Goal: Obtain resource: Obtain resource

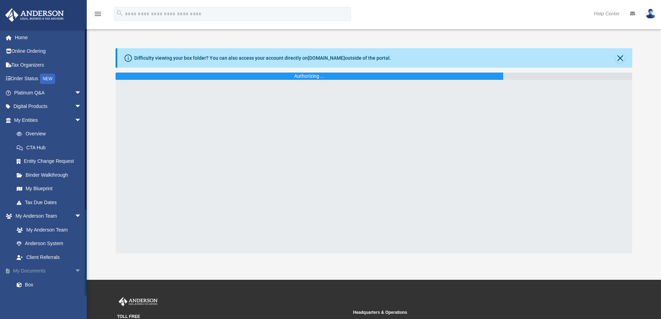
click at [75, 273] on span "arrow_drop_down" at bounding box center [82, 271] width 14 height 14
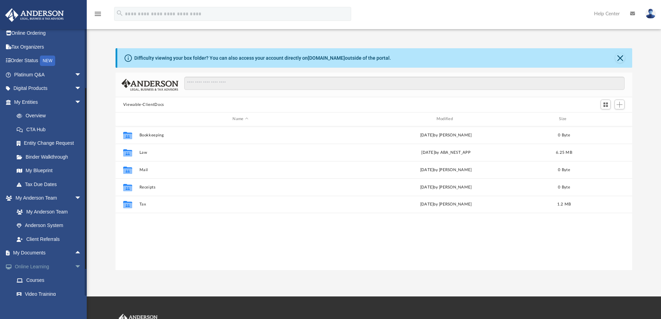
scroll to position [66, 0]
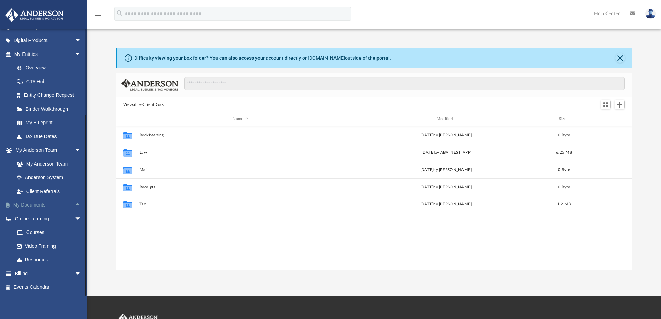
click at [75, 204] on span "arrow_drop_up" at bounding box center [82, 205] width 14 height 14
click at [34, 219] on link "Box" at bounding box center [51, 219] width 82 height 14
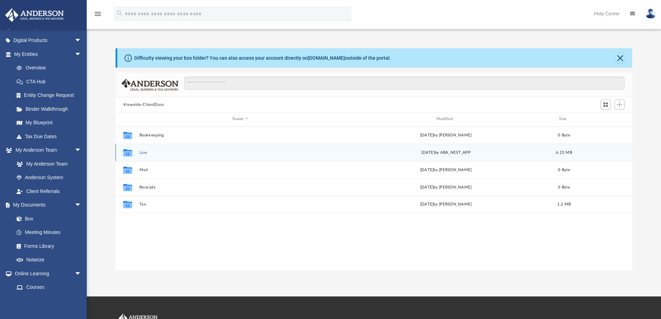
click at [144, 154] on button "Law" at bounding box center [240, 152] width 202 height 5
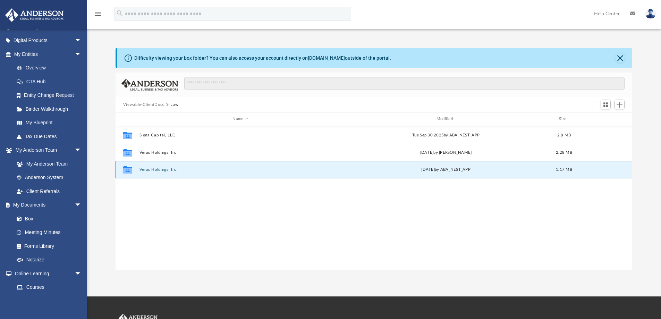
click at [164, 168] on button "Verus Holdings, Inc." at bounding box center [240, 169] width 202 height 5
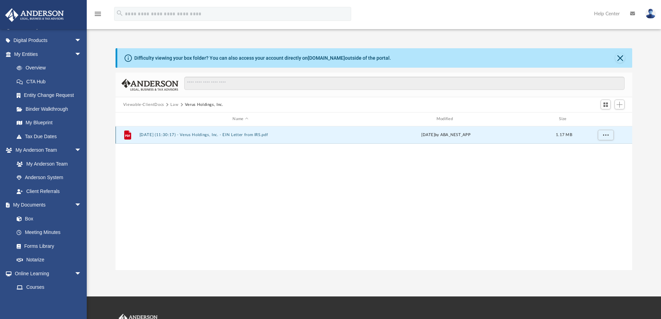
click at [238, 135] on button "2025.10.02 (11:30:17) - Verus Holdings, Inc. - EIN Letter from IRS.pdf" at bounding box center [240, 134] width 202 height 5
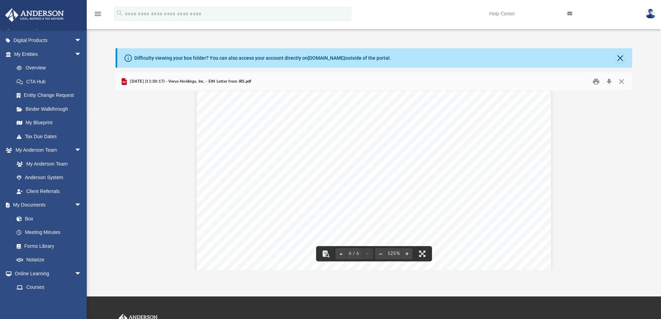
scroll to position [2410, 0]
click at [596, 84] on button "Print" at bounding box center [596, 81] width 14 height 11
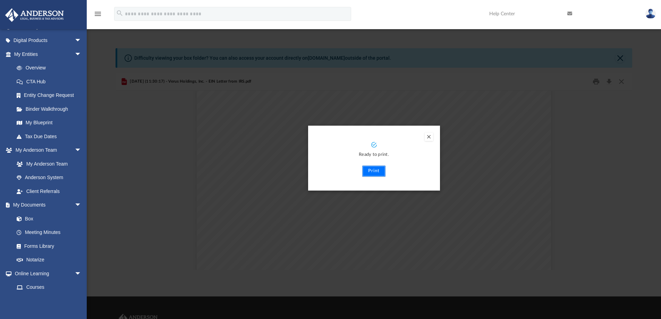
click at [376, 172] on button "Print" at bounding box center [373, 170] width 23 height 11
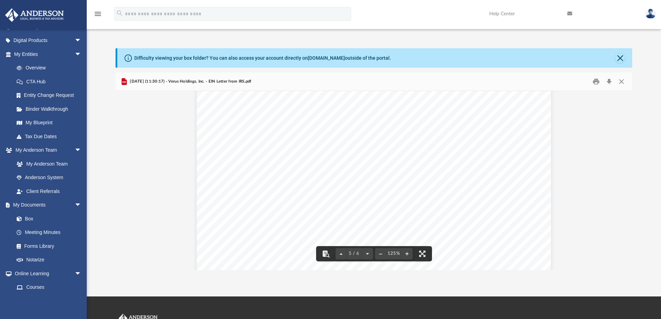
scroll to position [1959, 0]
click at [622, 81] on button "Close" at bounding box center [621, 81] width 12 height 11
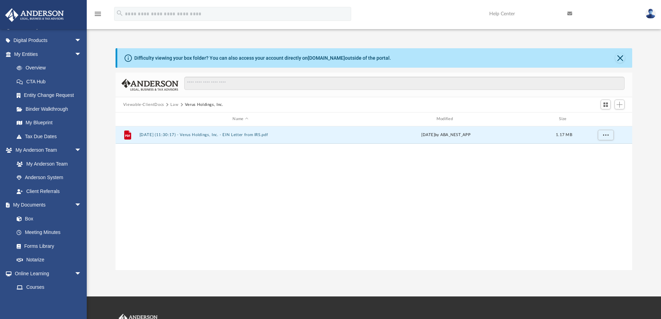
click at [153, 104] on button "Viewable-ClientDocs" at bounding box center [143, 105] width 41 height 6
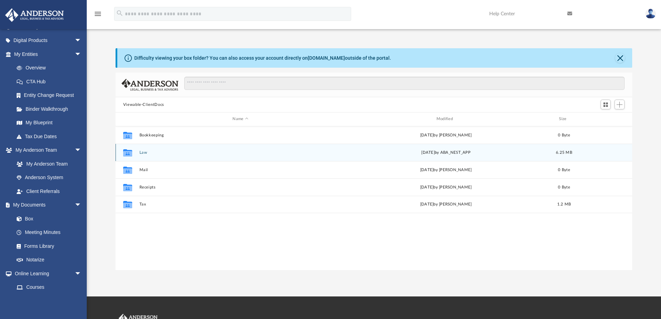
click at [142, 153] on button "Law" at bounding box center [240, 152] width 202 height 5
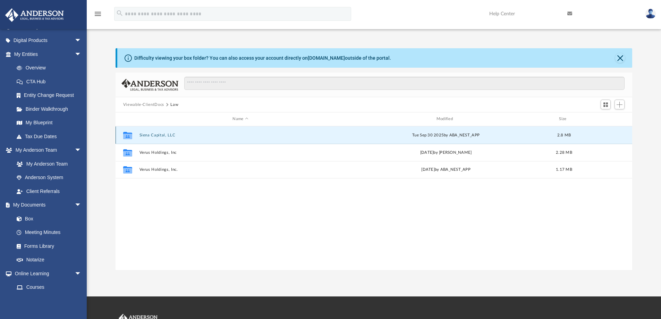
click at [161, 135] on button "Siena Capital, LLC" at bounding box center [240, 135] width 202 height 5
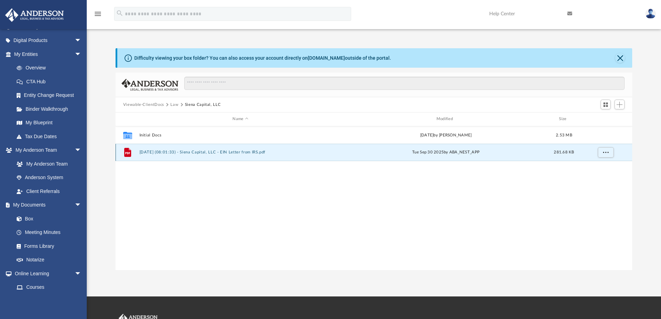
click at [238, 152] on button "2025.09.30 (08:01:33) - Siena Capital, LLC - EIN Letter from IRS.pdf" at bounding box center [240, 152] width 202 height 5
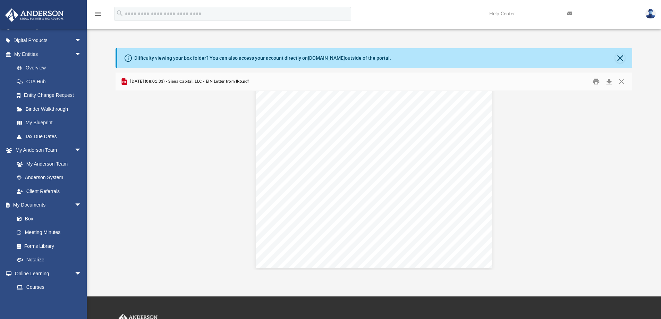
scroll to position [771, 0]
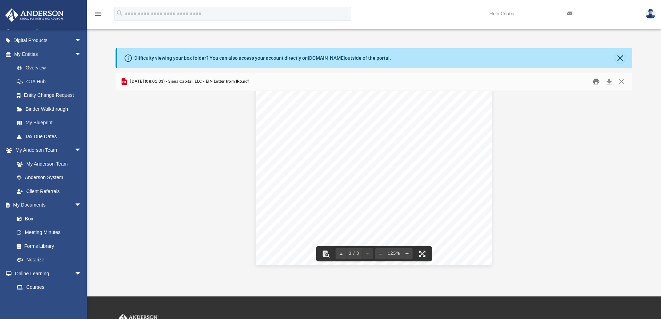
click at [597, 82] on button "Print" at bounding box center [596, 81] width 14 height 11
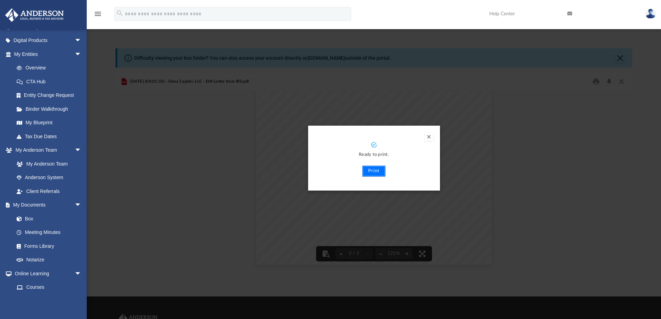
click at [375, 170] on button "Print" at bounding box center [373, 170] width 23 height 11
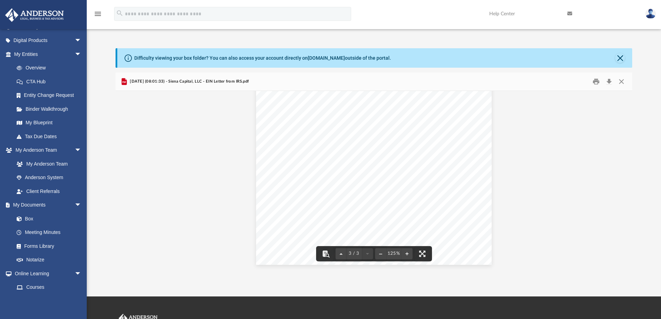
scroll to position [494, 0]
click at [621, 82] on button "Close" at bounding box center [621, 81] width 12 height 11
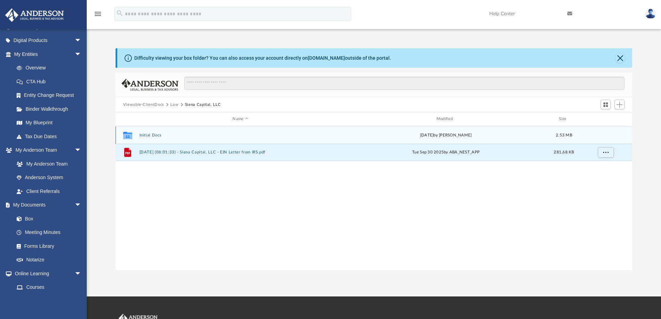
click at [154, 136] on button "Initial Docs" at bounding box center [240, 135] width 202 height 5
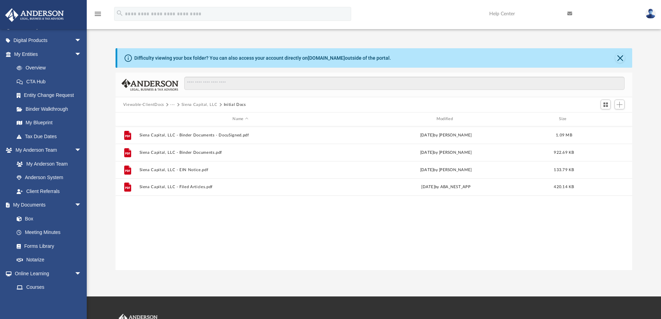
click at [148, 103] on button "Viewable-ClientDocs" at bounding box center [143, 105] width 41 height 6
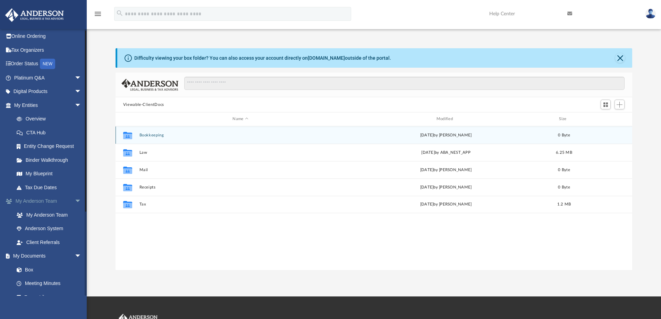
scroll to position [0, 0]
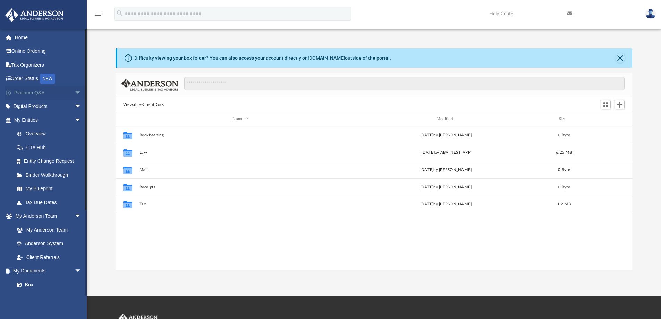
click at [75, 92] on span "arrow_drop_down" at bounding box center [82, 93] width 14 height 14
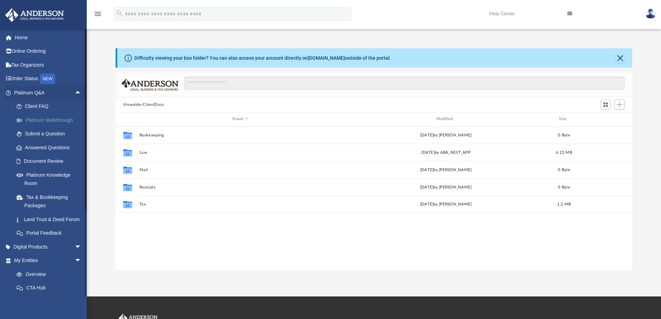
click at [50, 119] on link "Platinum Walkthrough" at bounding box center [51, 120] width 82 height 14
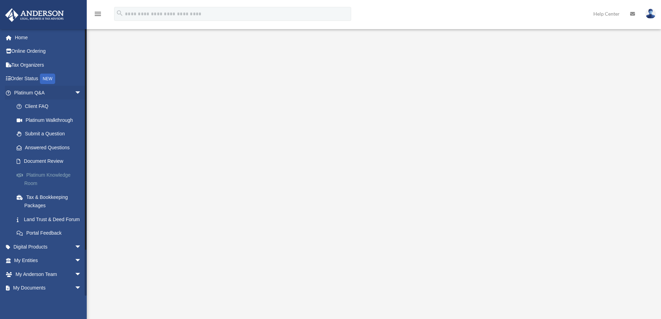
click at [45, 173] on link "Platinum Knowledge Room" at bounding box center [51, 179] width 82 height 22
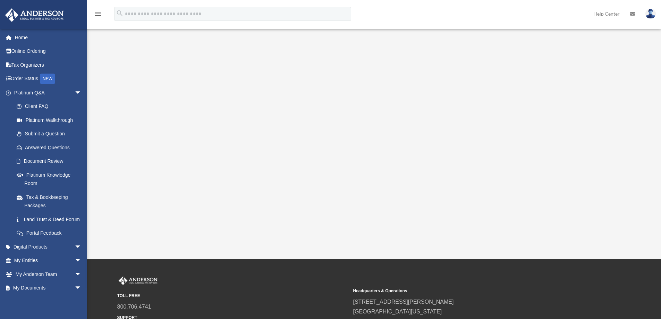
scroll to position [69, 0]
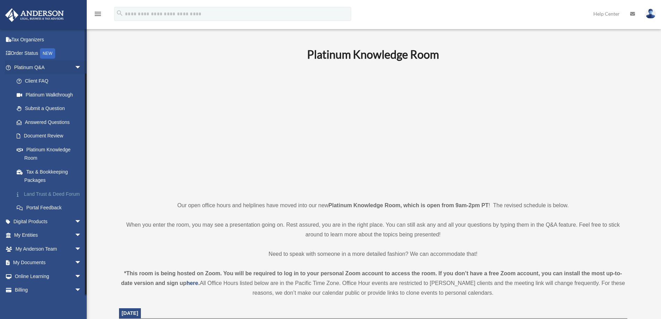
scroll to position [50, 0]
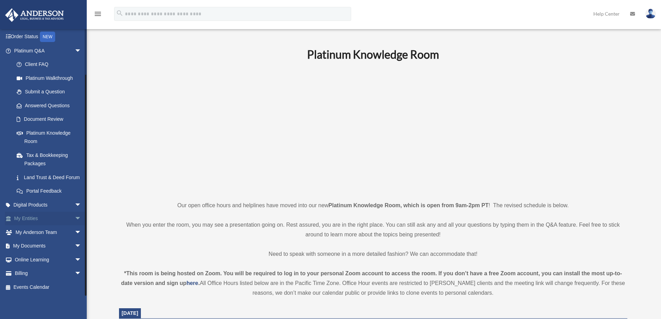
click at [30, 217] on link "My Entities arrow_drop_down" at bounding box center [48, 219] width 87 height 14
click at [75, 217] on span "arrow_drop_down" at bounding box center [82, 219] width 14 height 14
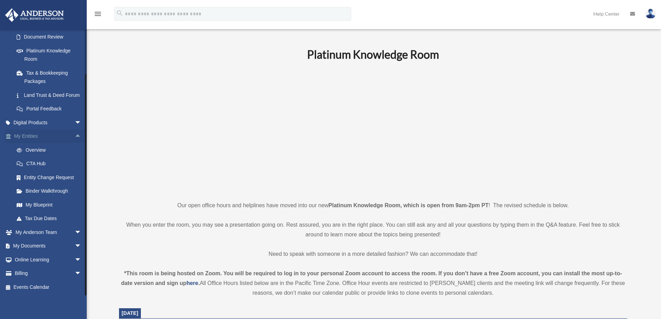
scroll to position [132, 0]
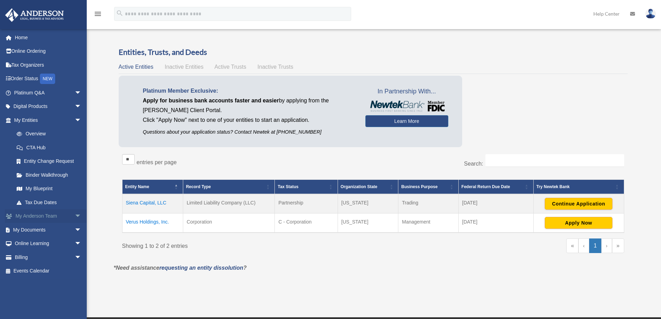
click at [75, 215] on span "arrow_drop_down" at bounding box center [82, 216] width 14 height 14
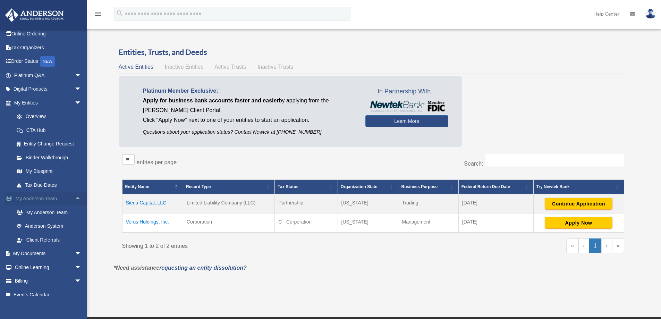
scroll to position [25, 0]
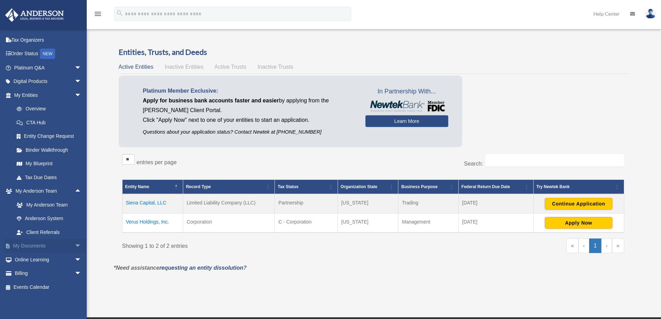
click at [75, 245] on span "arrow_drop_down" at bounding box center [82, 246] width 14 height 14
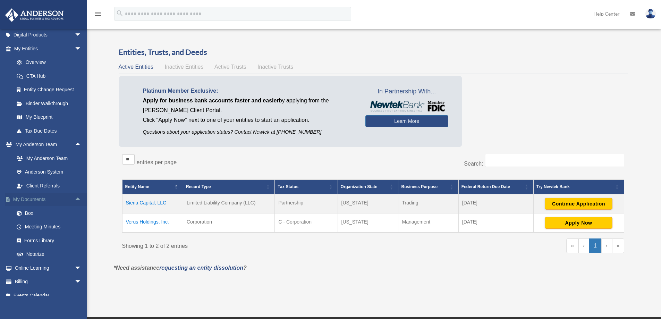
scroll to position [80, 0]
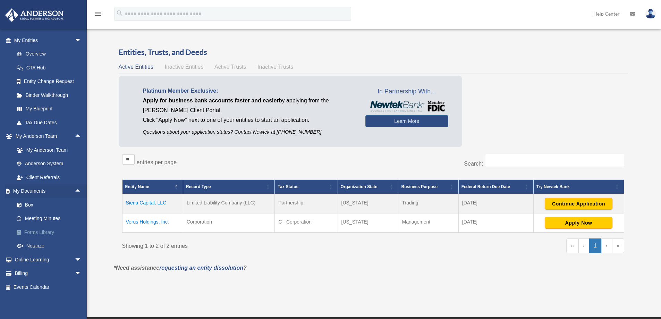
click at [39, 233] on link "Forms Library" at bounding box center [51, 232] width 82 height 14
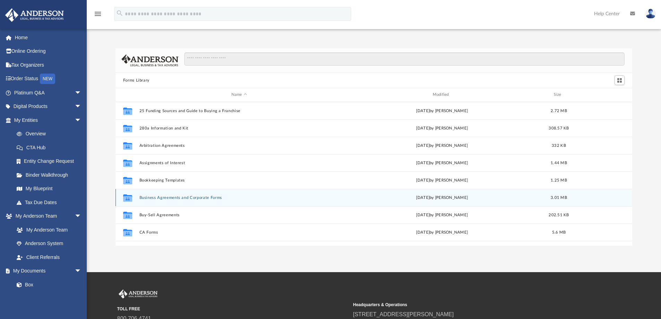
scroll to position [153, 511]
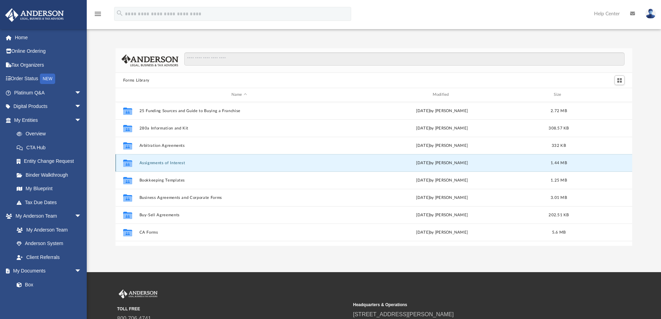
click at [166, 161] on button "Assignments of Interest" at bounding box center [239, 163] width 200 height 5
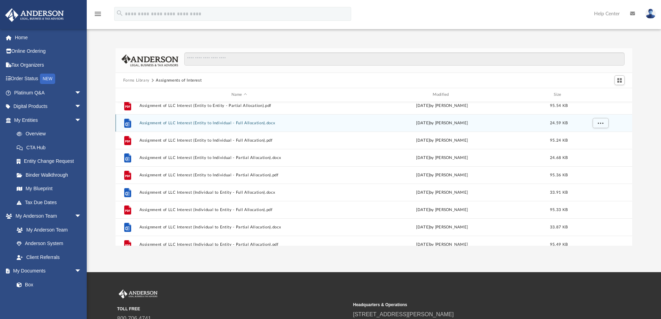
scroll to position [104, 0]
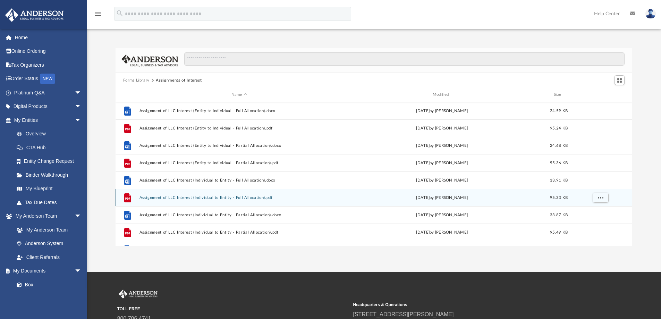
click at [182, 196] on button "Assignment of LLC Interest (Individual to Entity - Full Allocation).pdf" at bounding box center [239, 197] width 200 height 5
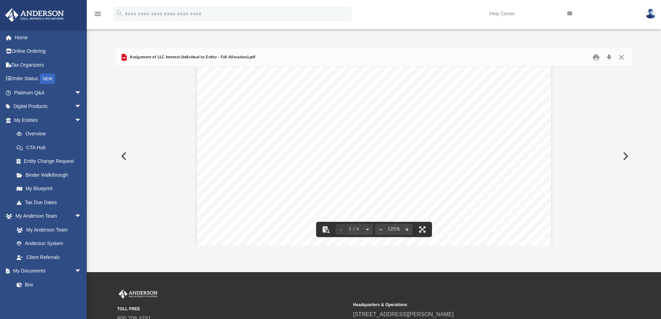
scroll to position [69, 0]
click at [624, 59] on button "Close" at bounding box center [621, 57] width 12 height 11
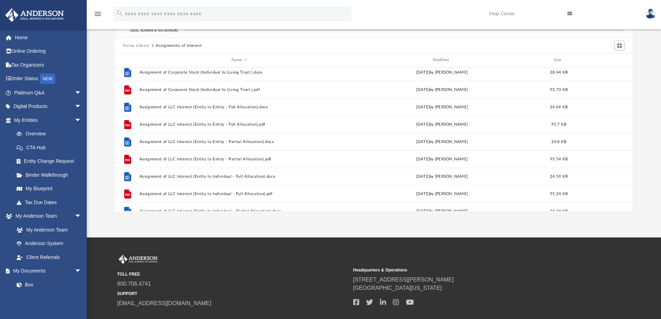
scroll to position [0, 0]
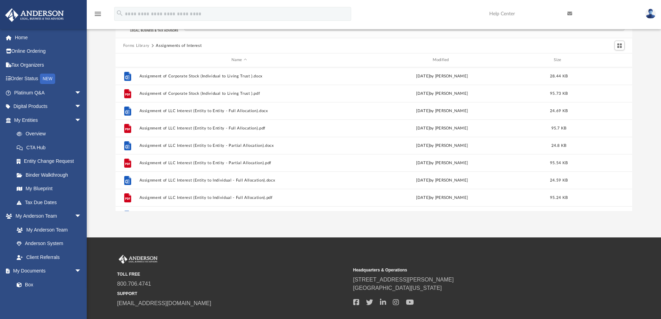
click at [136, 46] on button "Forms Library" at bounding box center [136, 46] width 26 height 6
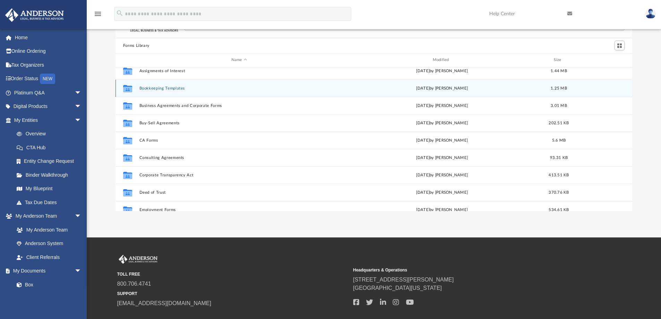
scroll to position [69, 0]
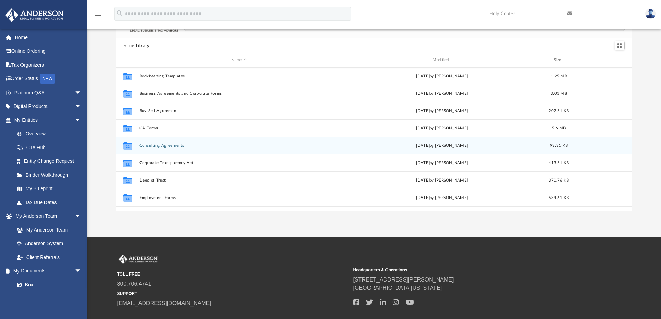
click at [162, 146] on button "Consulting Agreements" at bounding box center [239, 145] width 200 height 5
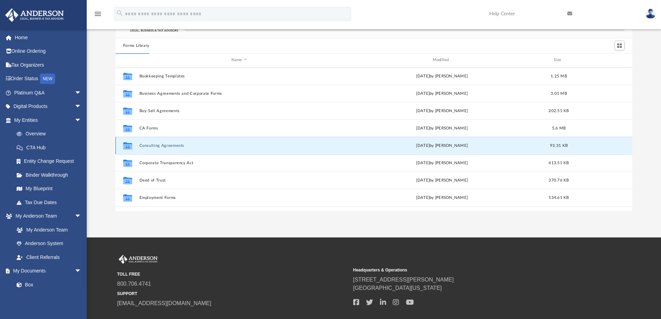
scroll to position [0, 0]
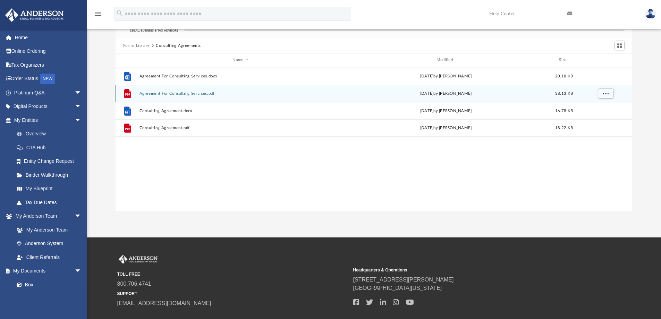
click at [159, 93] on button "Agreement For Consulting Services.pdf" at bounding box center [240, 93] width 202 height 5
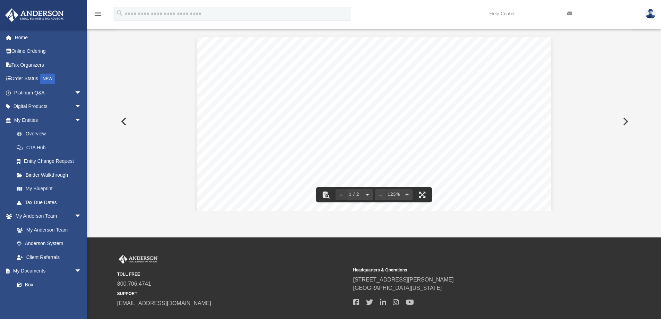
click at [128, 124] on button "Preview" at bounding box center [123, 121] width 15 height 19
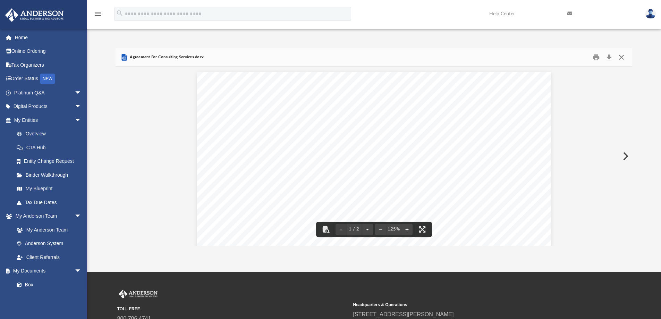
click at [622, 55] on button "Close" at bounding box center [621, 57] width 12 height 11
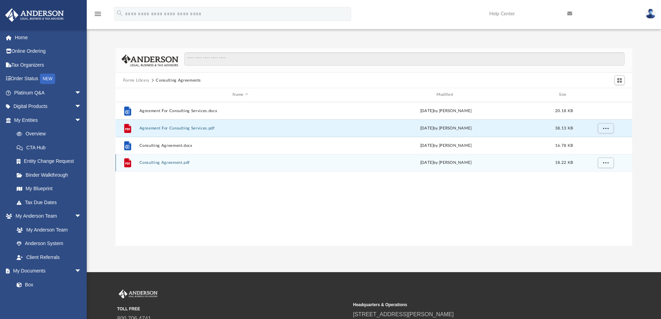
click at [165, 162] on button "Consulting Agreement.pdf" at bounding box center [240, 162] width 202 height 5
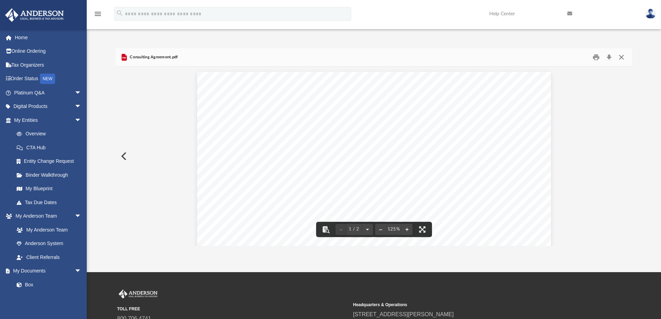
click at [622, 57] on button "Close" at bounding box center [621, 57] width 12 height 11
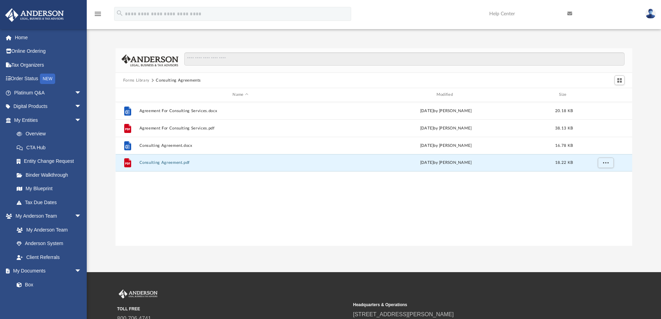
click at [134, 79] on button "Forms Library" at bounding box center [136, 80] width 26 height 6
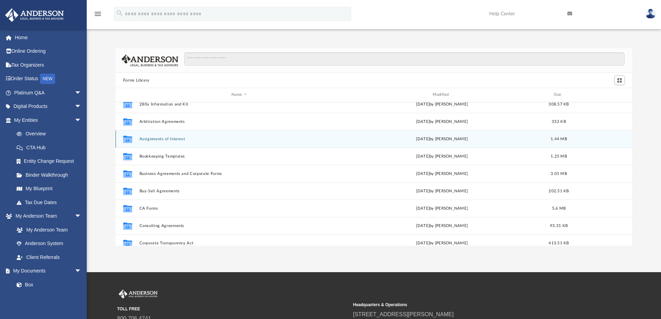
scroll to position [35, 0]
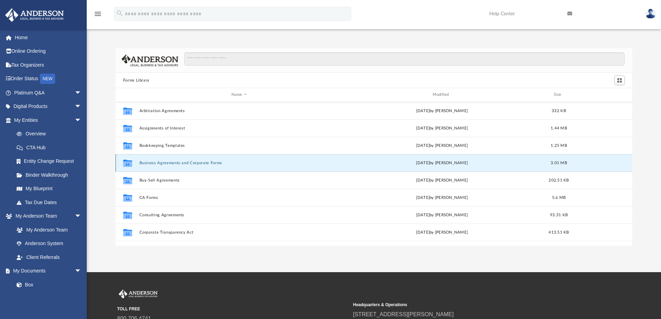
click at [166, 162] on button "Business Agreements and Corporate Forms" at bounding box center [239, 163] width 200 height 5
click at [167, 165] on button "Business Agreements and Corporate Forms" at bounding box center [239, 163] width 200 height 5
click at [168, 162] on button "Business Agreements and Corporate Forms" at bounding box center [239, 163] width 200 height 5
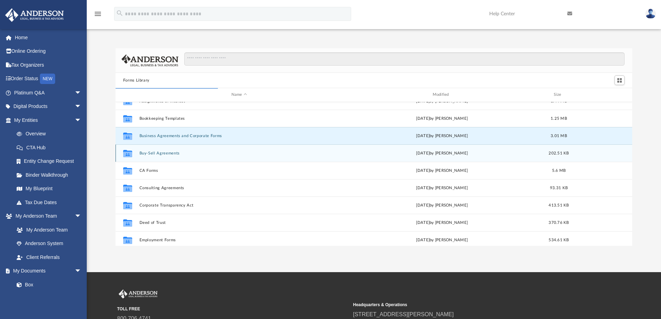
scroll to position [69, 0]
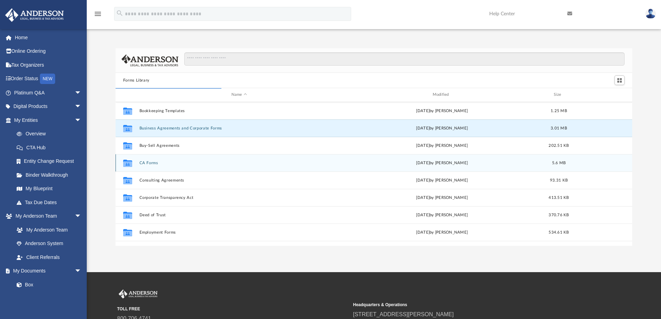
click at [152, 161] on button "CA Forms" at bounding box center [239, 163] width 200 height 5
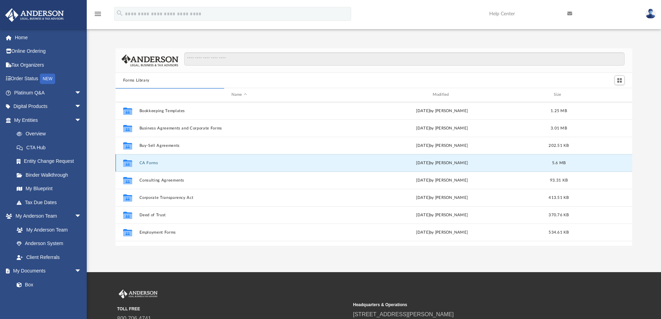
scroll to position [0, 0]
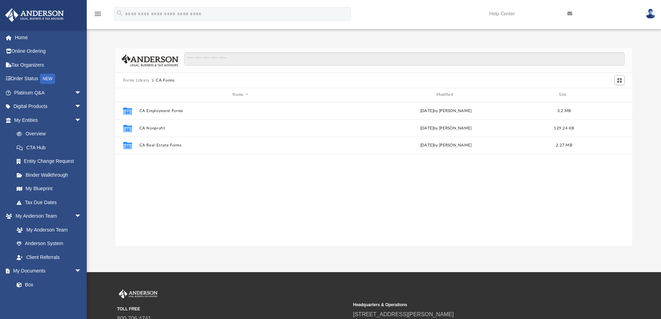
click at [141, 82] on button "Forms Library" at bounding box center [136, 80] width 26 height 6
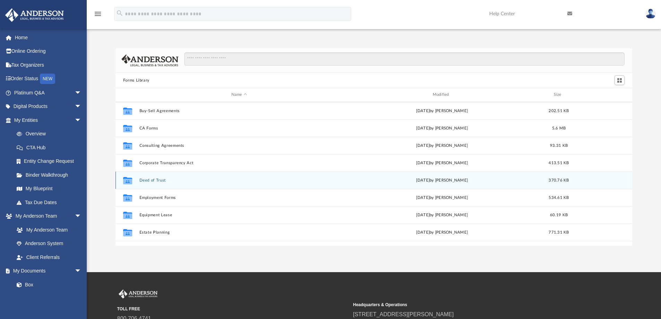
scroll to position [69, 0]
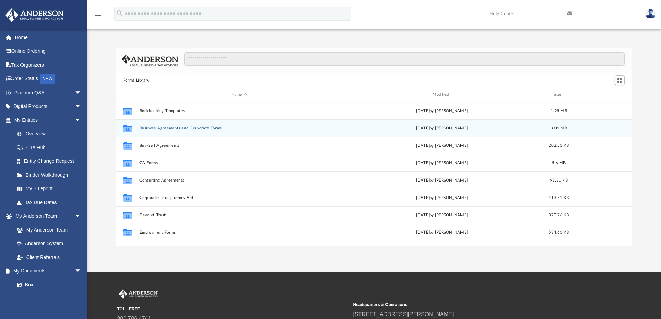
click at [163, 128] on button "Business Agreements and Corporate Forms" at bounding box center [239, 128] width 200 height 5
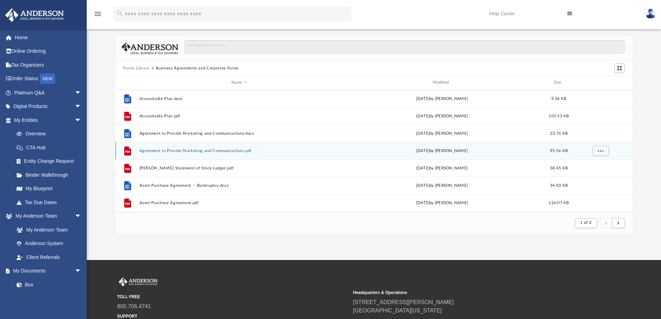
scroll to position [0, 0]
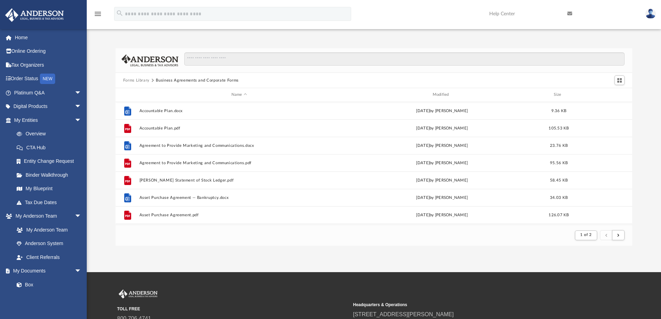
click at [138, 81] on button "Forms Library" at bounding box center [136, 80] width 26 height 6
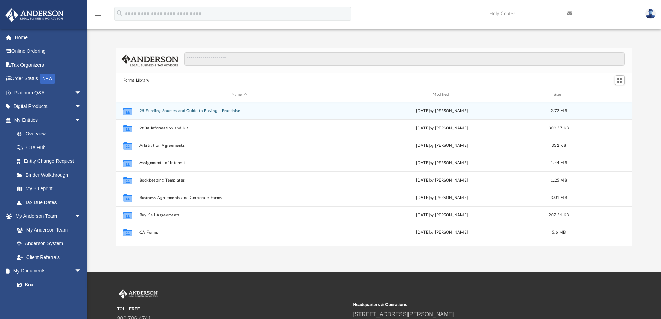
scroll to position [153, 511]
